Goal: Find specific page/section

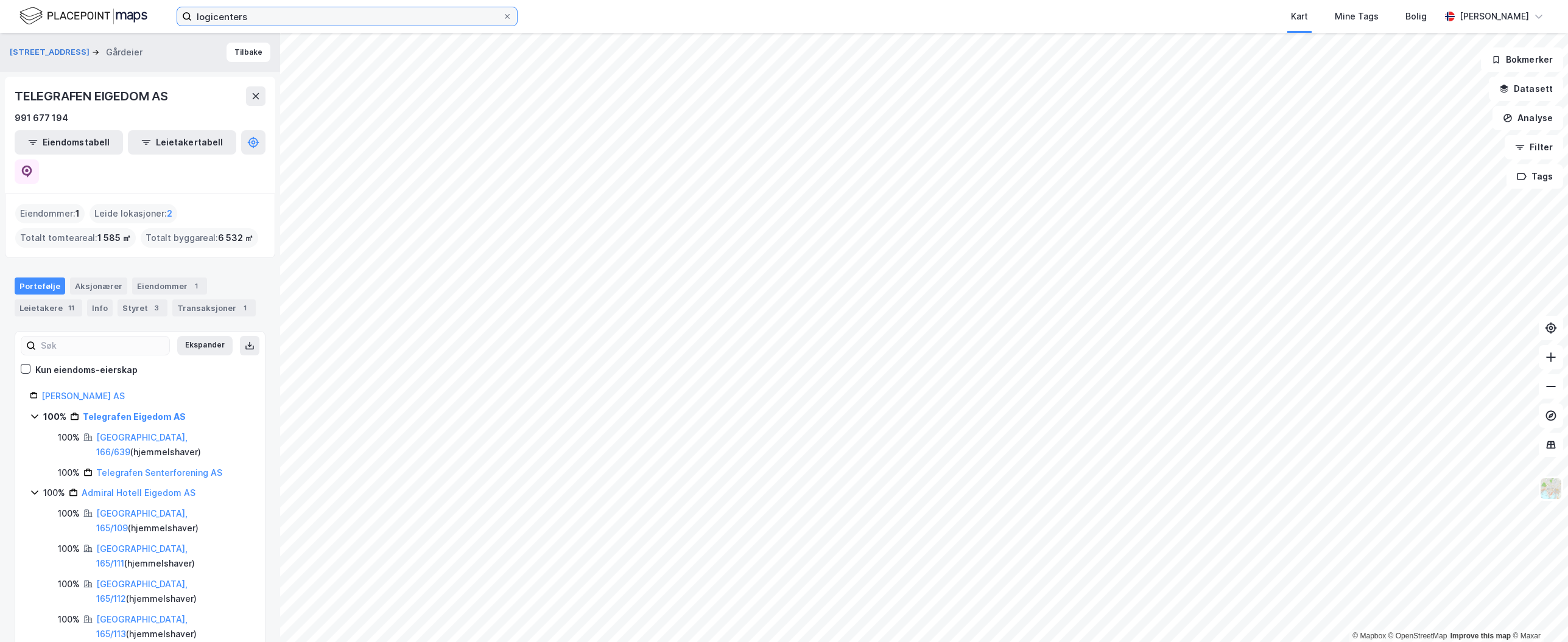
click at [289, 24] on input "logicenters" at bounding box center [347, 16] width 311 height 18
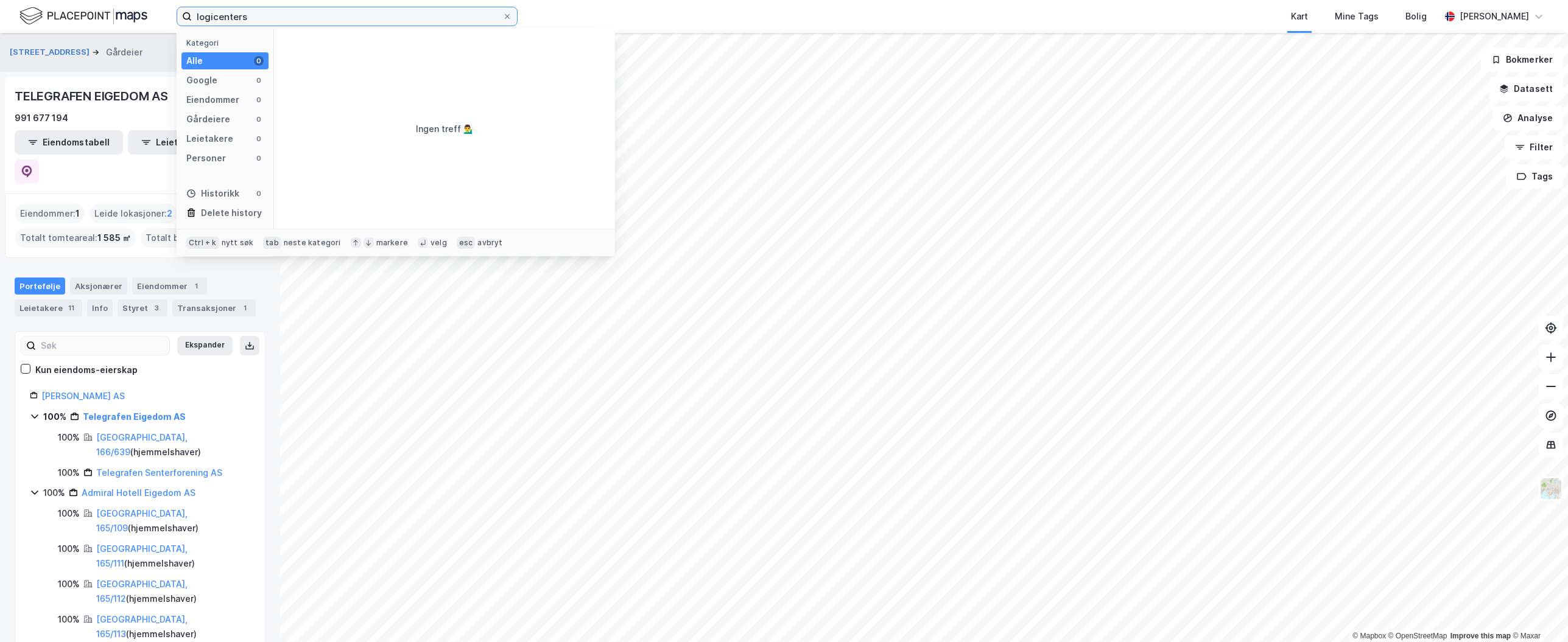
click at [289, 24] on input "logicenters" at bounding box center [347, 16] width 311 height 18
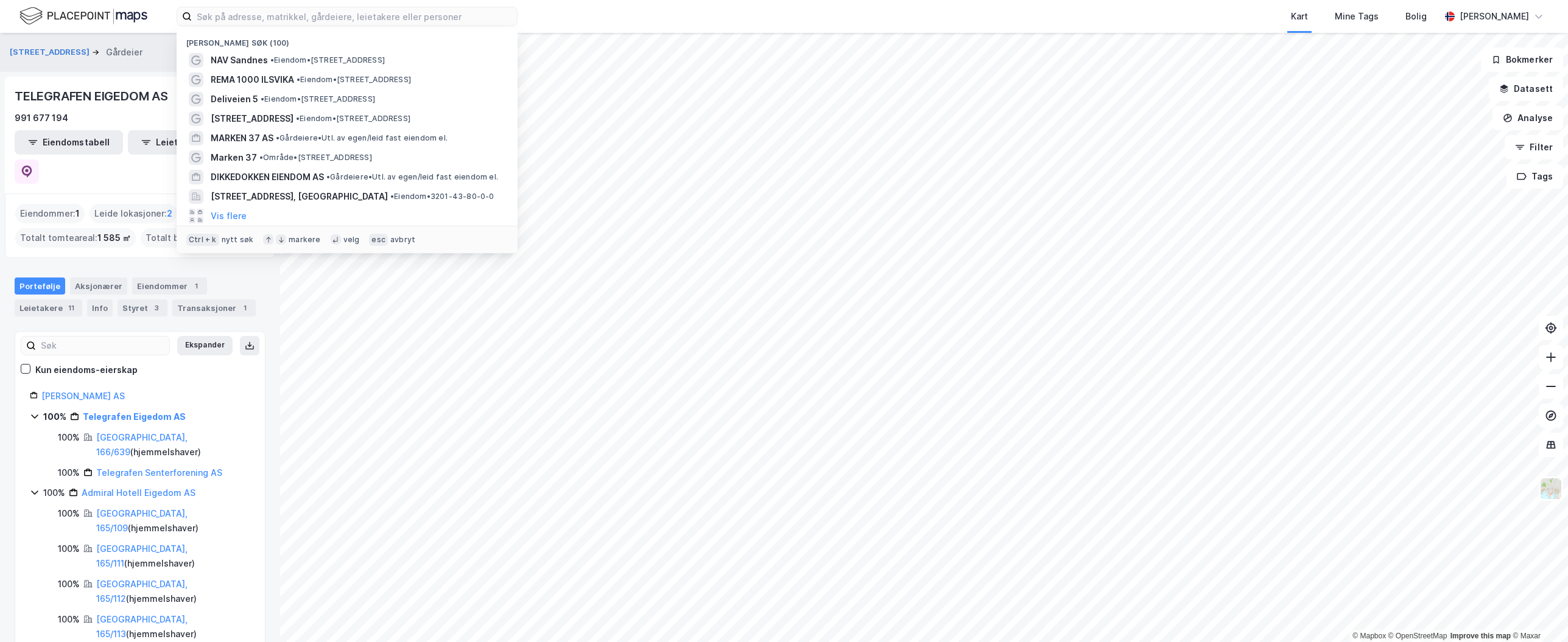
click at [51, 13] on img at bounding box center [83, 16] width 128 height 21
